Goal: Task Accomplishment & Management: Manage account settings

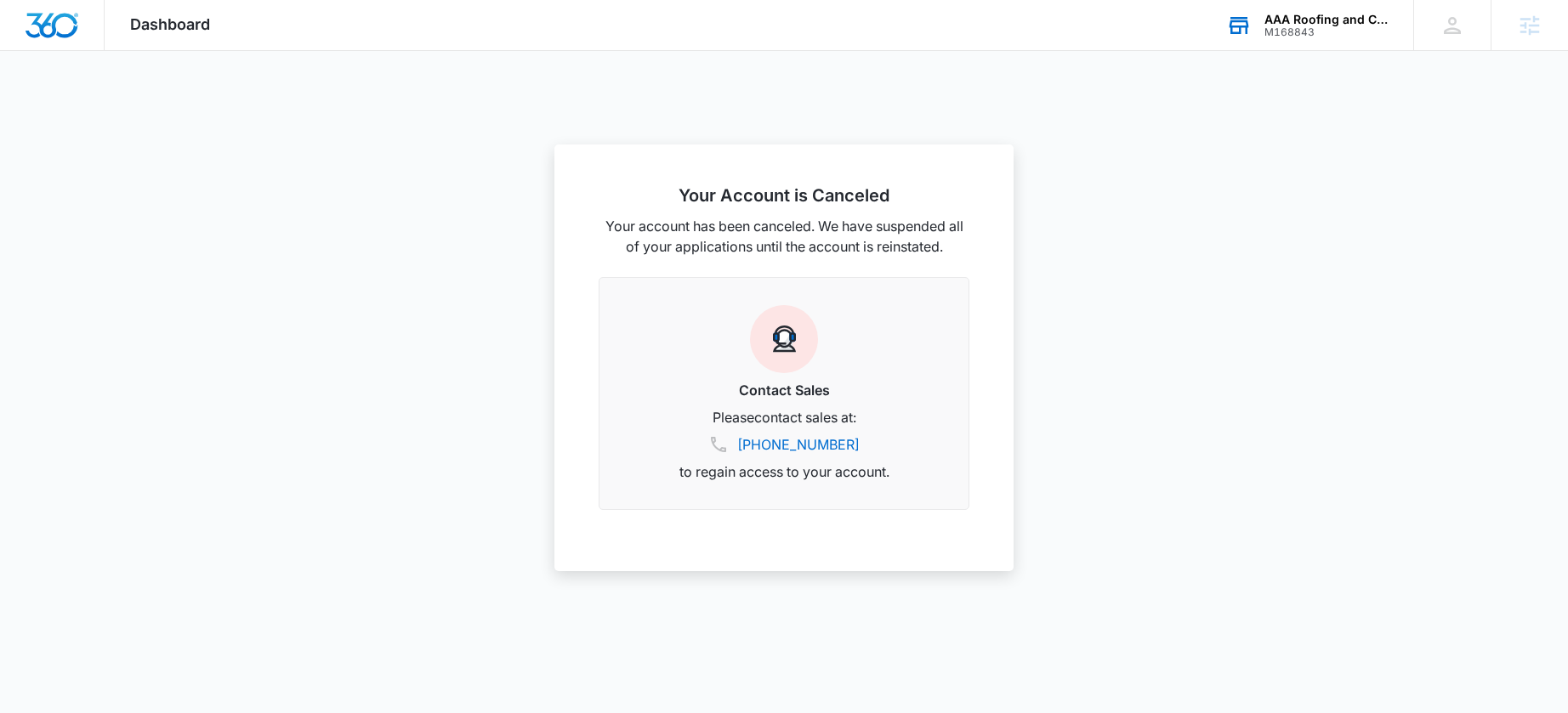
click at [1326, 20] on div "AAA Roofing and Construction, LLC" at bounding box center [1326, 20] width 124 height 14
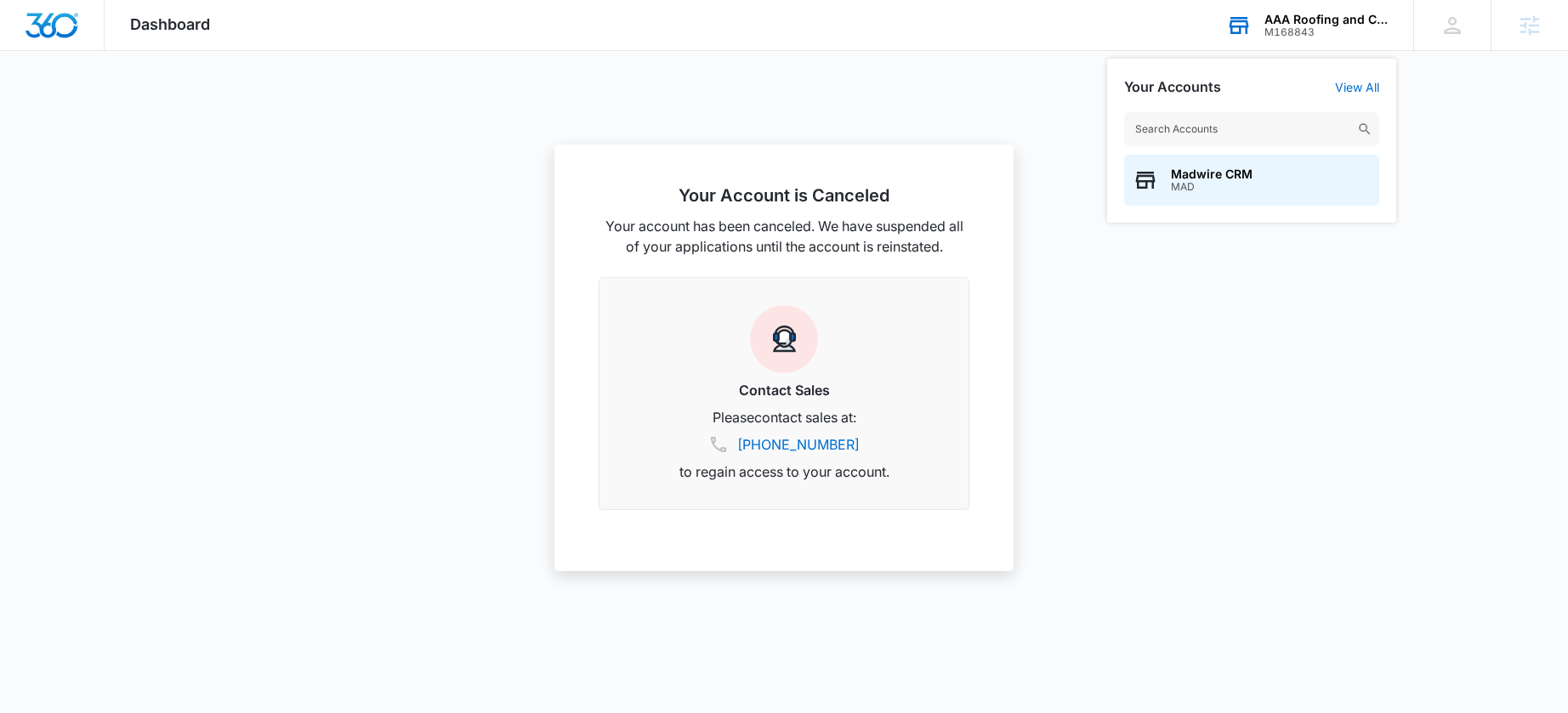
click at [1286, 33] on div "M168843" at bounding box center [1326, 33] width 124 height 12
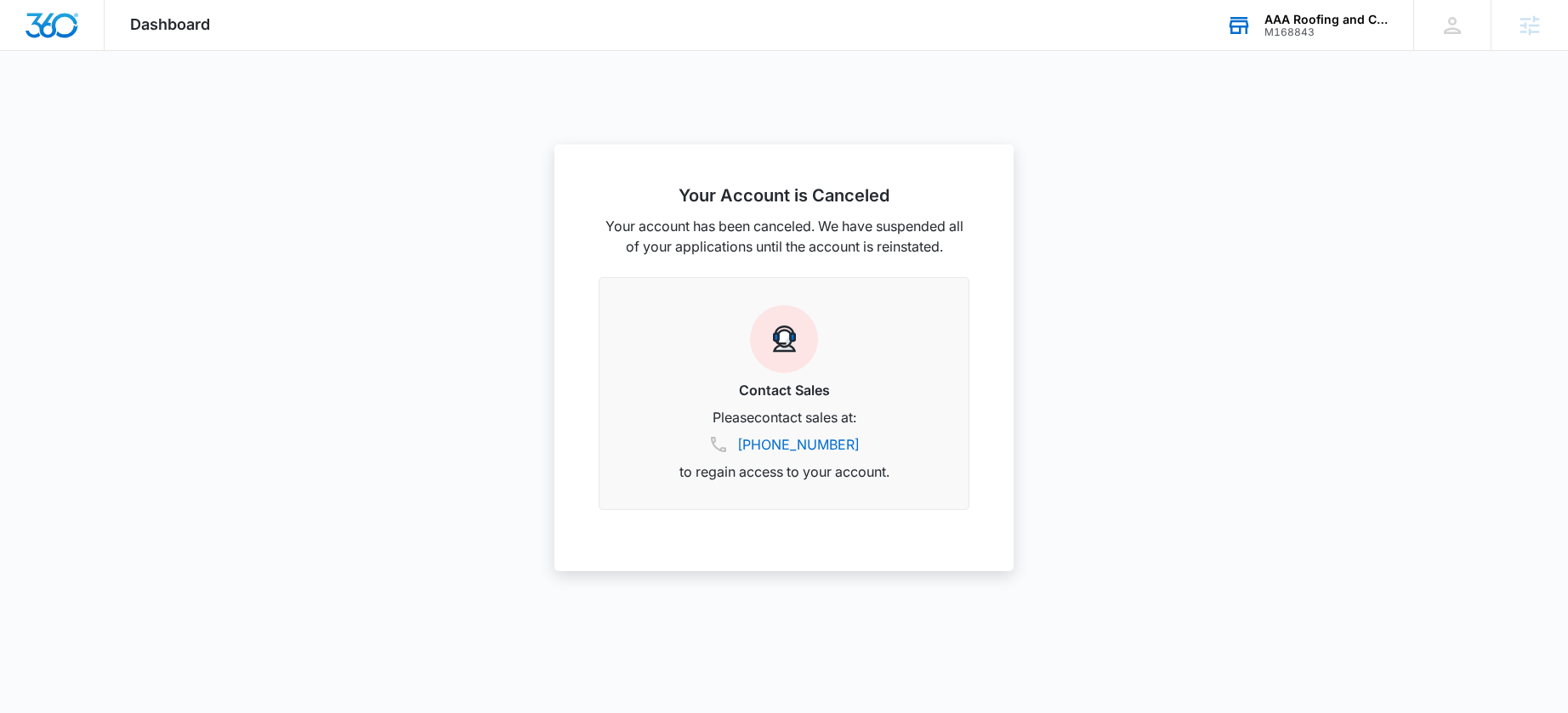
click at [1285, 28] on div "M168843" at bounding box center [1326, 33] width 124 height 12
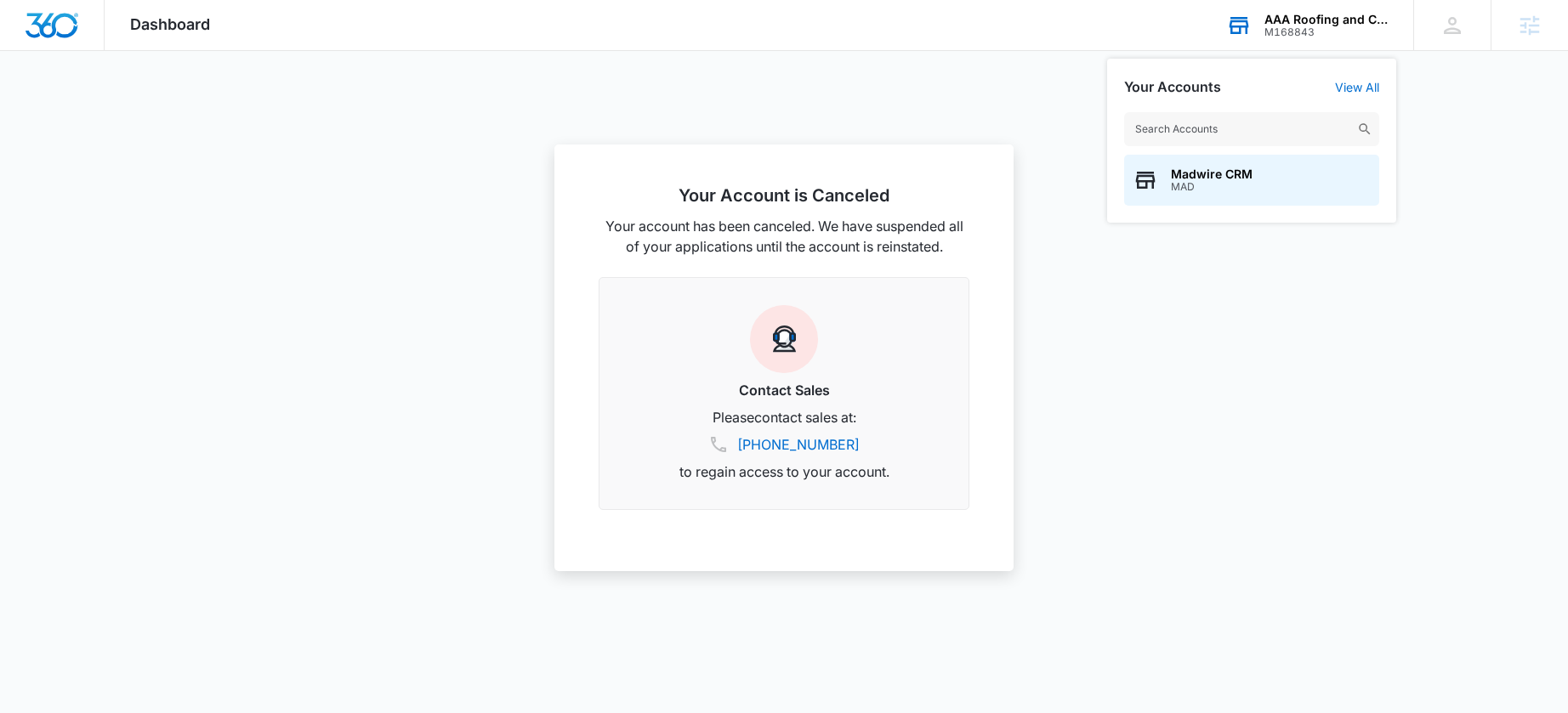
click at [1167, 138] on input "text" at bounding box center [1251, 129] width 255 height 34
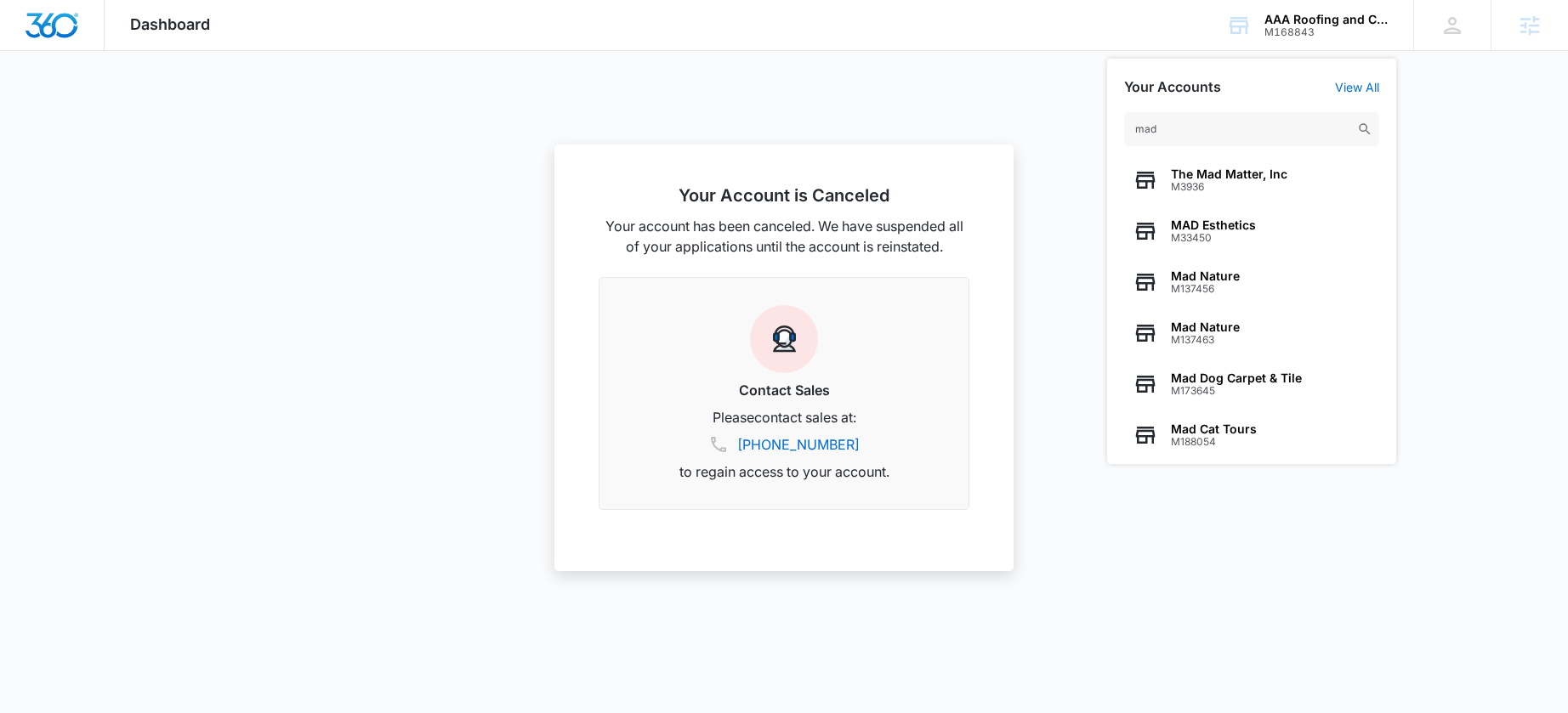
type input "mad"
